Goal: Task Accomplishment & Management: Complete application form

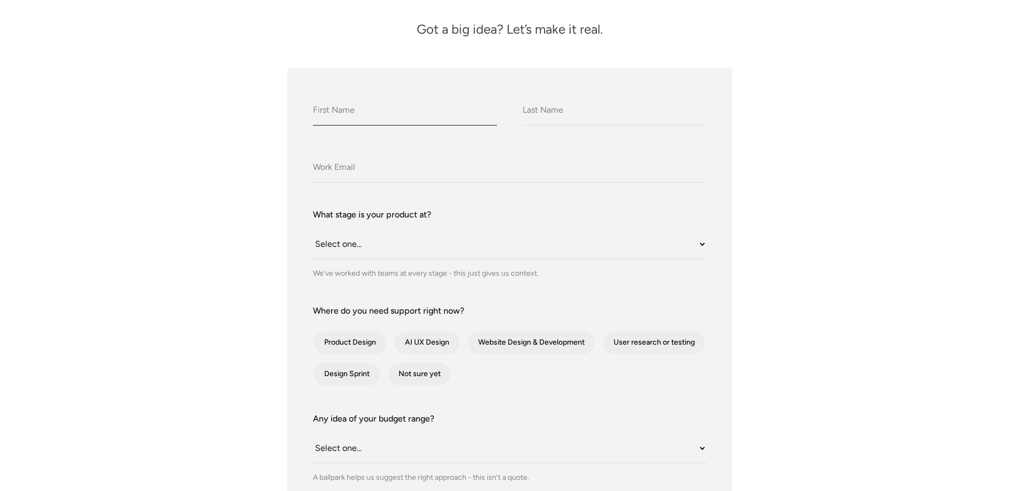
click at [343, 119] on input "What do we call you?" at bounding box center [405, 110] width 184 height 29
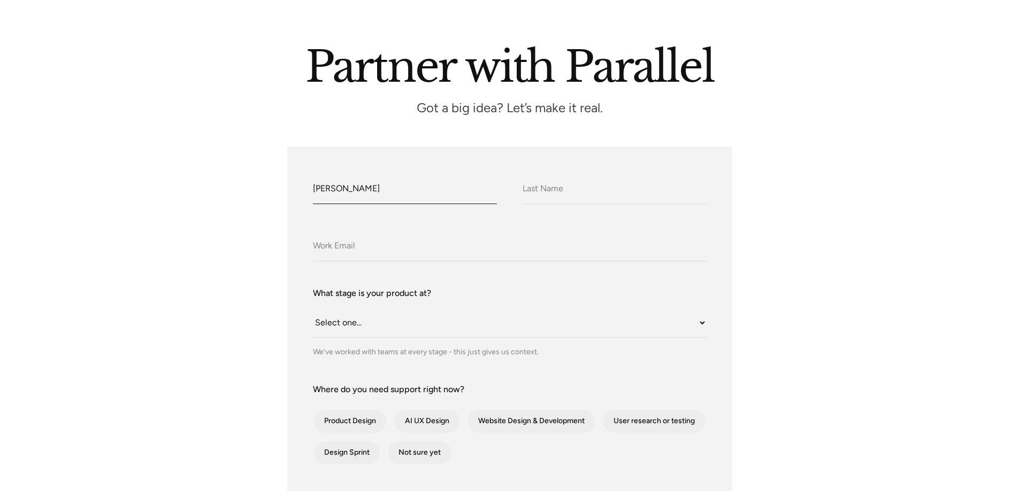
type input "Lynette"
type input "Johnson"
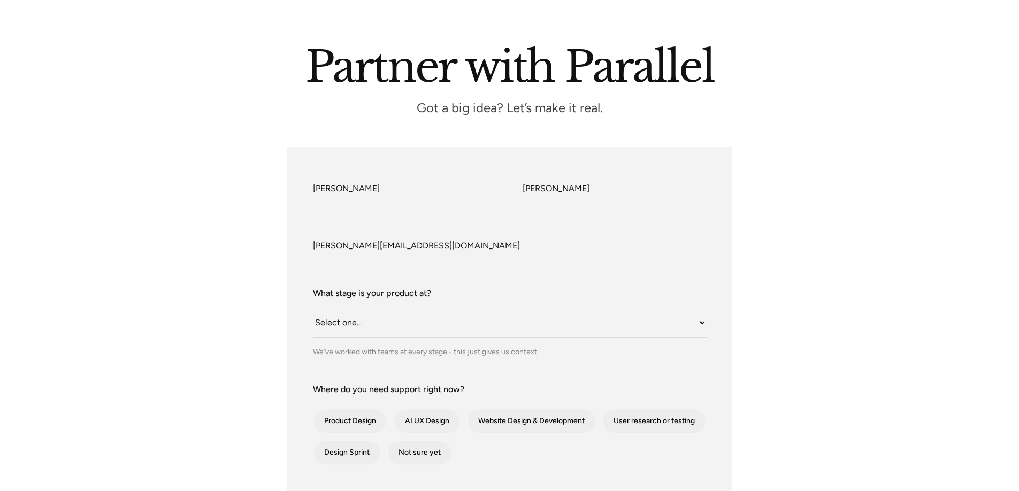
type input "lynette@crowdfluence.com"
click at [333, 309] on select "Select one... Still an idea Building MVP Live with early users Scaling fast Som…" at bounding box center [510, 323] width 394 height 29
select select "Scaling fast"
click at [313, 309] on select "Select one... Still an idea Building MVP Live with early users Scaling fast Som…" at bounding box center [510, 323] width 394 height 29
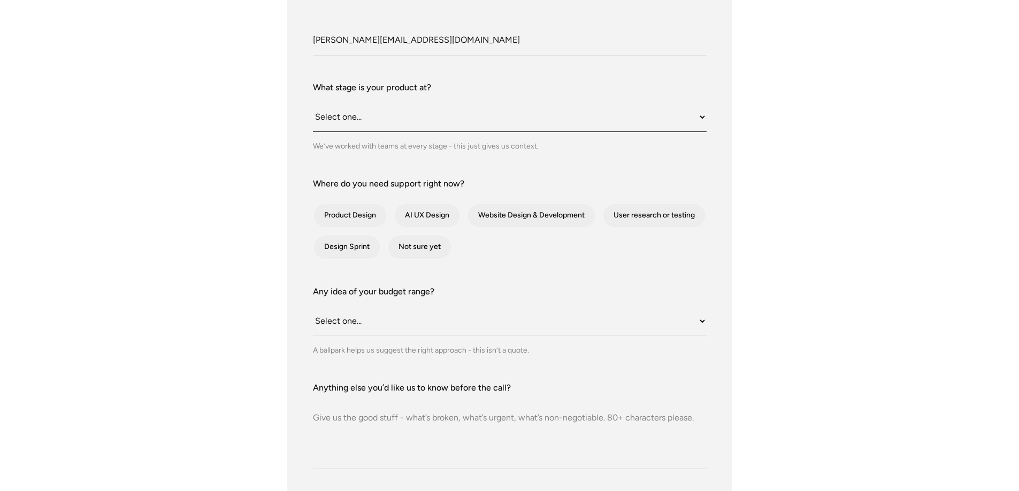
scroll to position [428, 0]
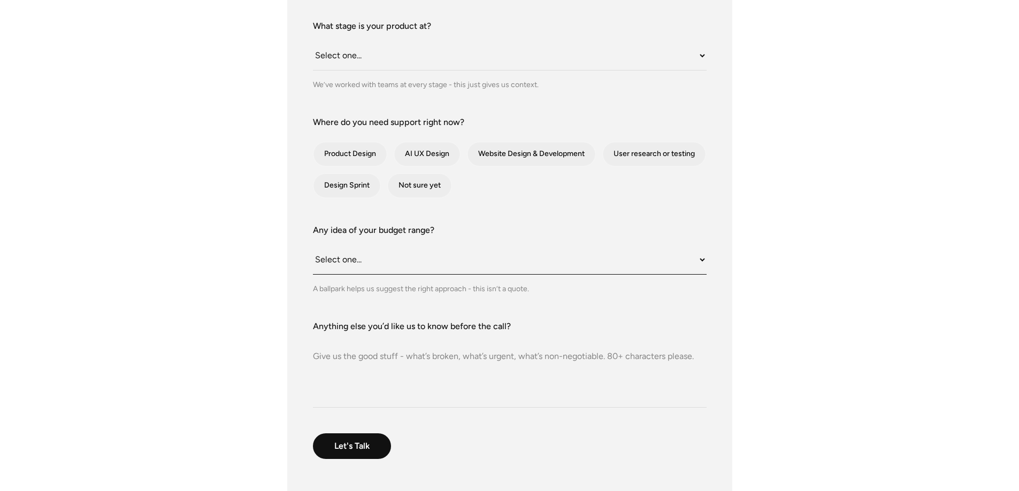
click at [332, 245] on select "Select one... Under $10K $10K–$25K $25K–$50K $50K+" at bounding box center [510, 259] width 394 height 29
select select "$25K–$50K"
click at [313, 245] on select "Select one... Under $10K $10K–$25K $25K–$50K $50K+" at bounding box center [510, 259] width 394 height 29
click at [332, 333] on textarea "Anything else you’d like us to know before the call?" at bounding box center [510, 370] width 394 height 75
paste textarea "Hi Robin, I wasn't sure if my initial email landed in your inbox, so reaching o…"
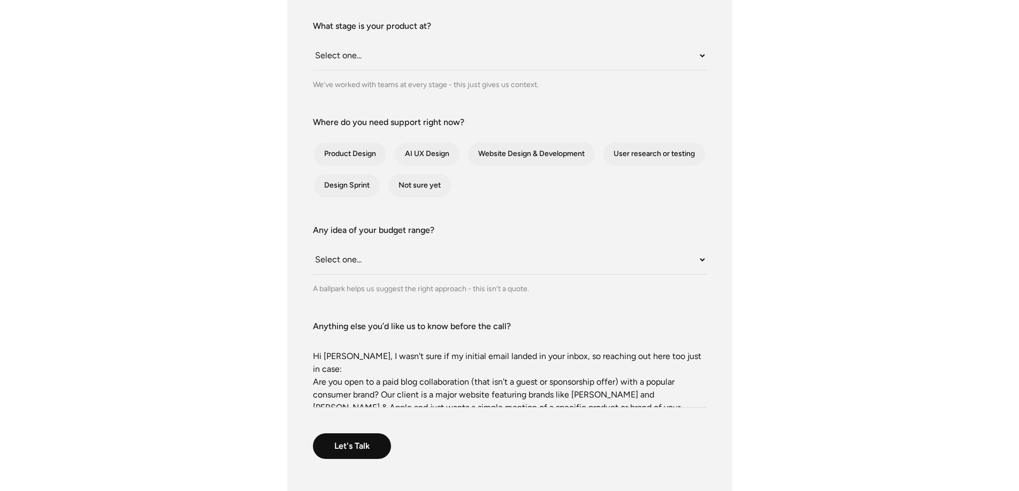
scroll to position [134, 0]
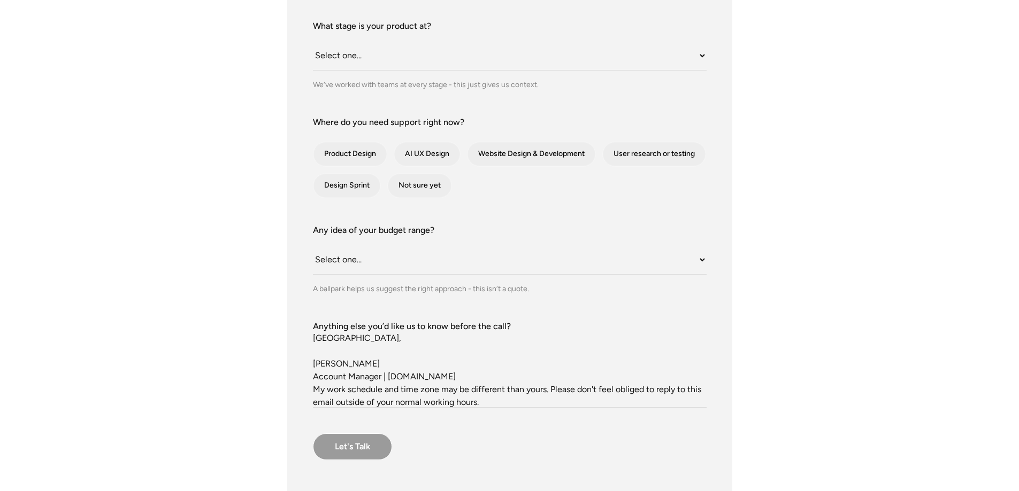
type textarea "Hi Robin, I wasn't sure if my initial email landed in your inbox, so reaching o…"
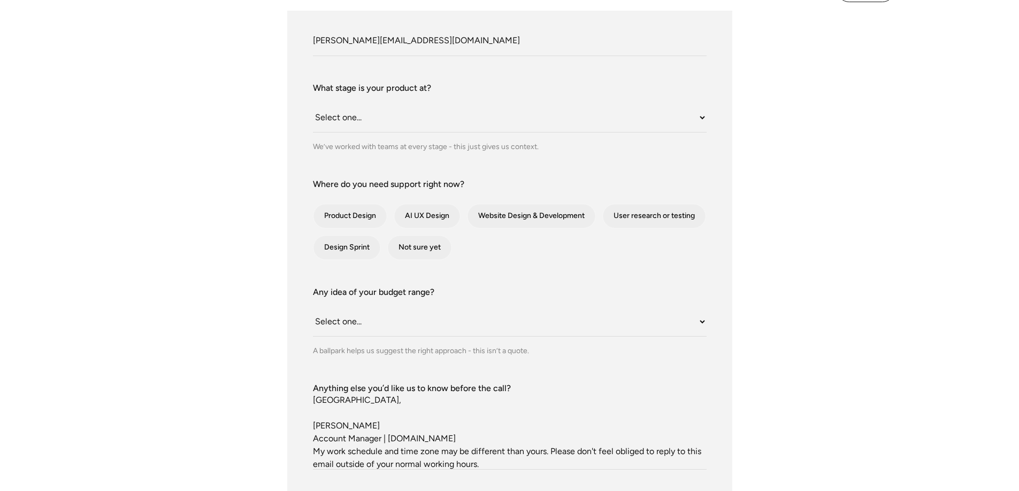
scroll to position [267, 0]
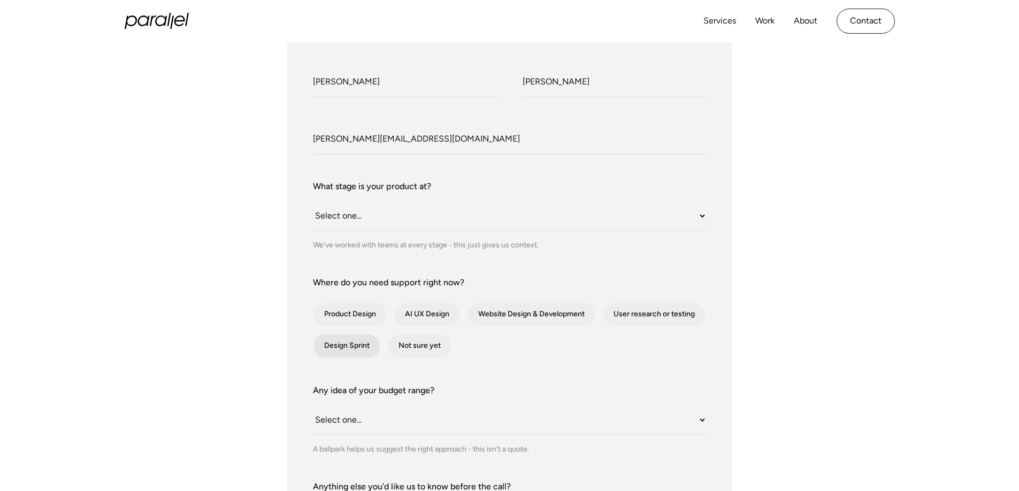
click at [357, 334] on div "contact-form" at bounding box center [346, 346] width 67 height 24
click at [331, 343] on input "Design Sprint" at bounding box center [327, 346] width 7 height 7
checkbox input "true"
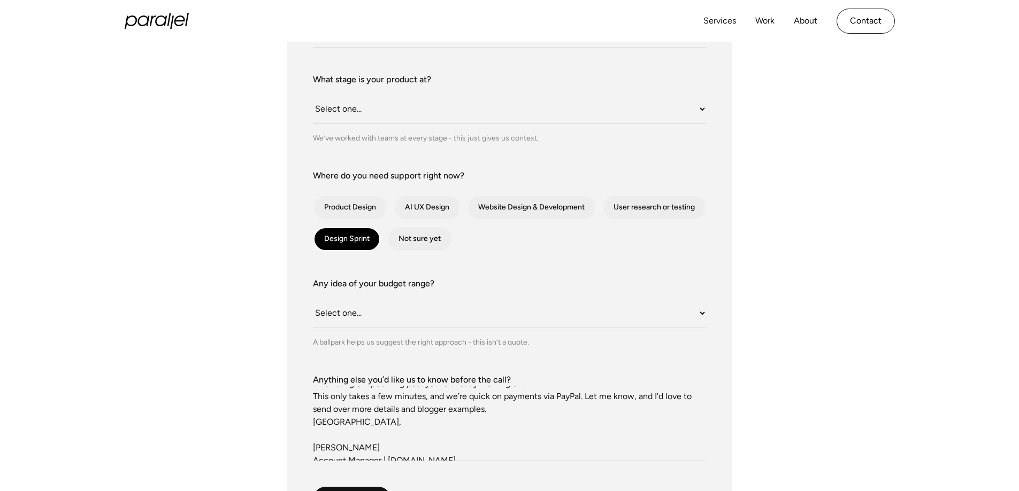
scroll to position [87, 0]
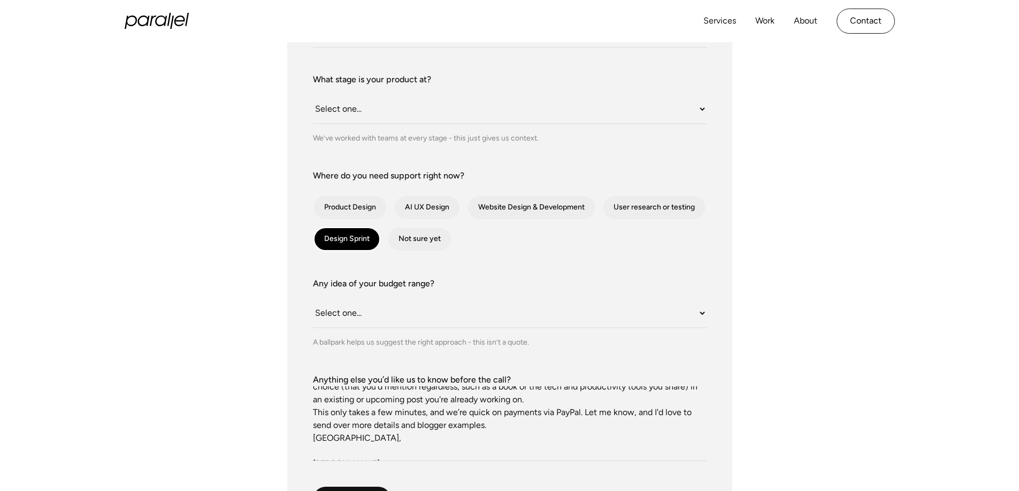
drag, startPoint x: 508, startPoint y: 375, endPoint x: 306, endPoint y: 368, distance: 202.3
click at [306, 368] on div "What do we call you? Lynette What do we call you? Johnson Company Email lynette…" at bounding box center [509, 248] width 445 height 631
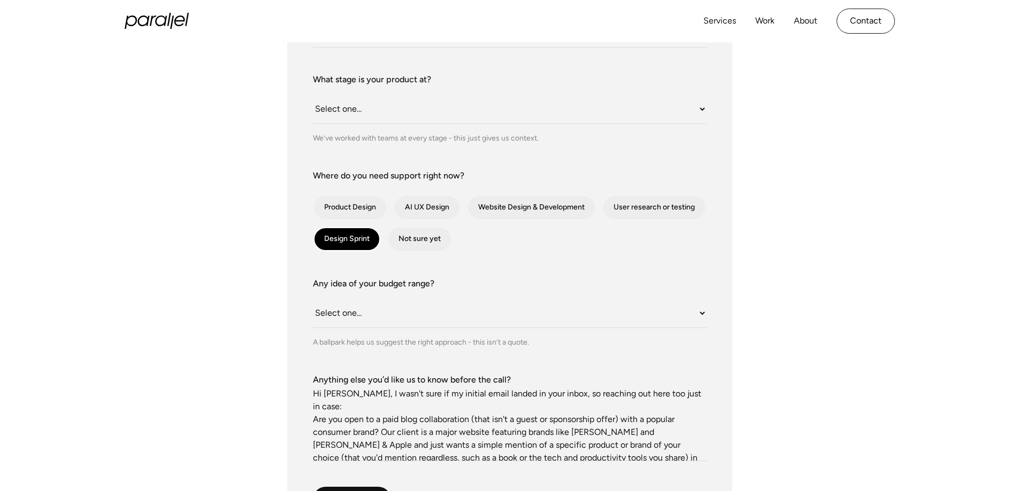
scroll to position [67, 0]
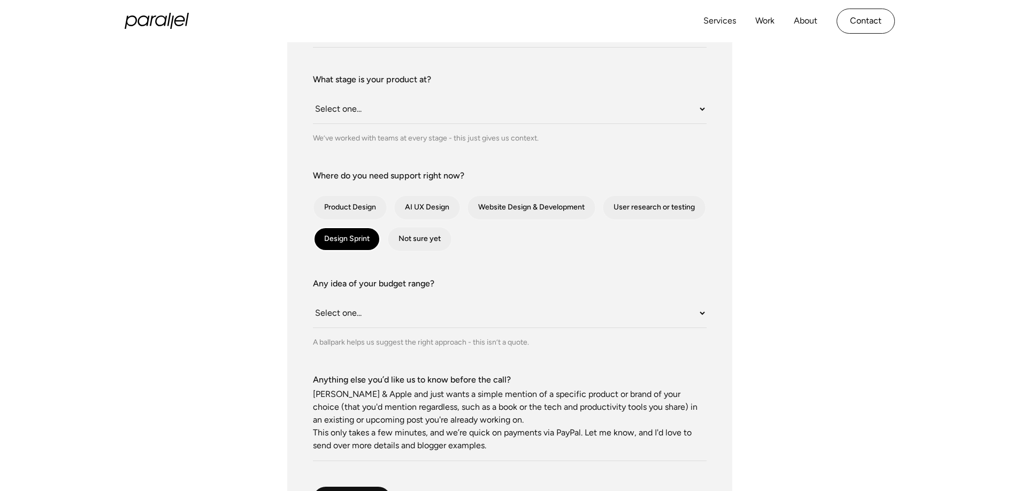
drag, startPoint x: 313, startPoint y: 362, endPoint x: 549, endPoint y: 396, distance: 238.3
click at [549, 396] on textarea "Hi Robin, I wasn't sure if my initial email landed in your inbox, so reaching o…" at bounding box center [510, 424] width 394 height 75
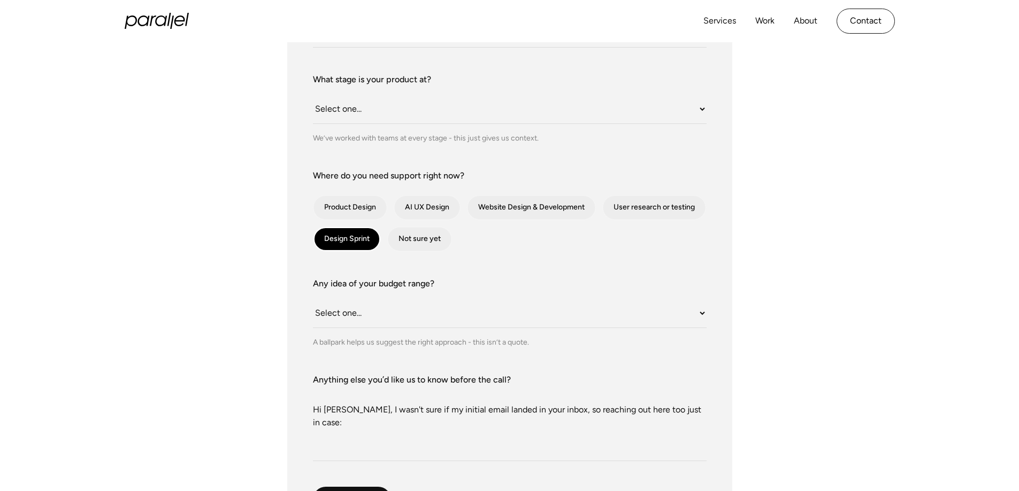
scroll to position [0, 0]
click at [690, 387] on textarea "Hi Robin, I wasn't sure if my initial email landed in your inbox, so reaching o…" at bounding box center [510, 424] width 394 height 75
drag, startPoint x: 690, startPoint y: 349, endPoint x: 701, endPoint y: 359, distance: 14.8
click at [701, 387] on textarea "Hi Robin, I wasn't sure if my initial email landed in your inbox, so reaching o…" at bounding box center [510, 424] width 394 height 75
type textarea "Hi Robin, I wasn't sure if my initial email landed in your inbox, so reaching o…"
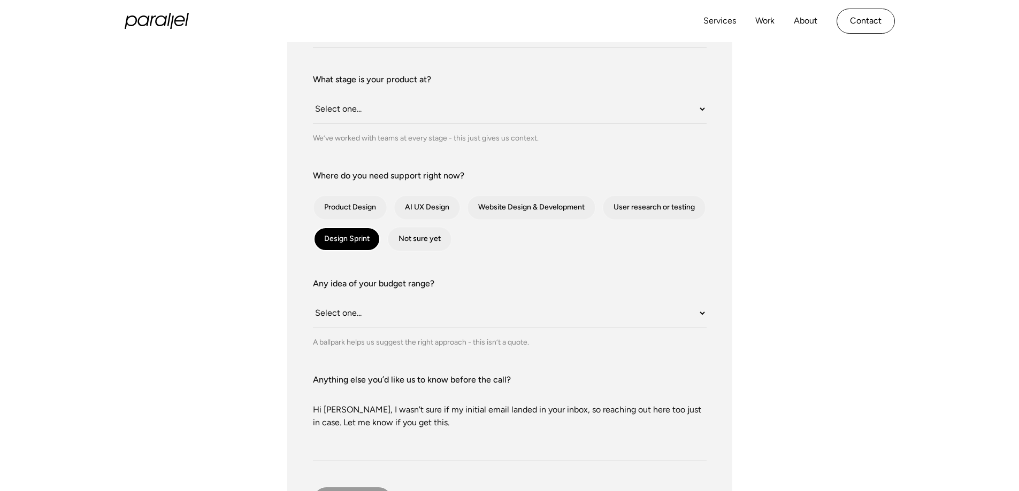
type input "Please wait..."
